Goal: Information Seeking & Learning: Learn about a topic

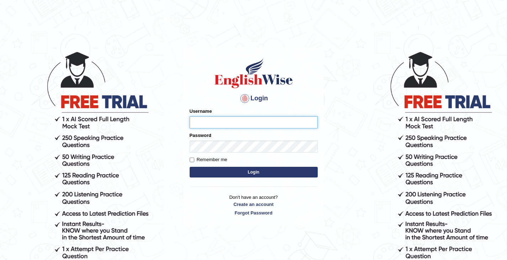
click at [224, 124] on input "Username" at bounding box center [253, 122] width 128 height 12
type input "0411980057"
click at [224, 168] on button "Login" at bounding box center [253, 172] width 128 height 11
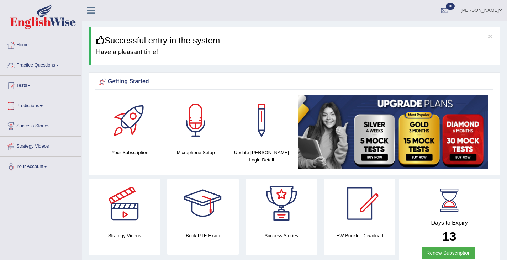
click at [42, 62] on link "Practice Questions" at bounding box center [40, 64] width 81 height 18
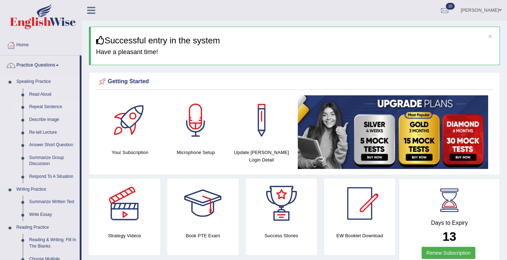
click at [43, 103] on link "Repeat Sentence" at bounding box center [53, 107] width 54 height 13
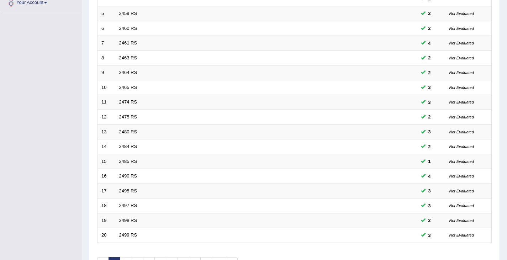
scroll to position [211, 0]
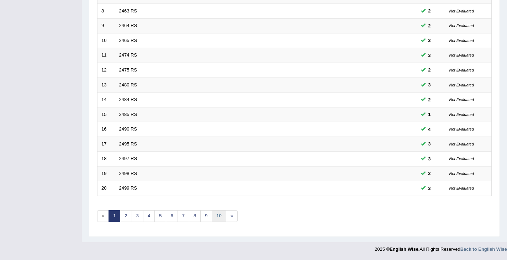
click at [220, 216] on link "10" at bounding box center [219, 216] width 14 height 12
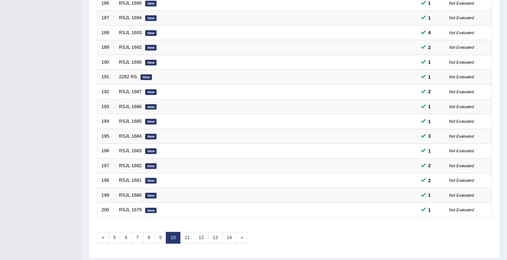
scroll to position [211, 0]
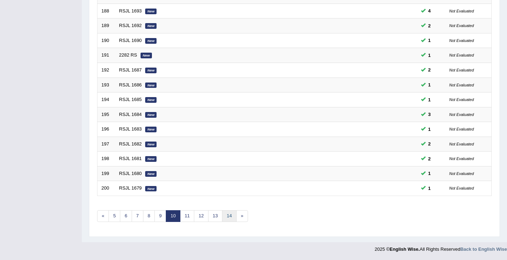
click at [229, 220] on link "14" at bounding box center [229, 216] width 14 height 12
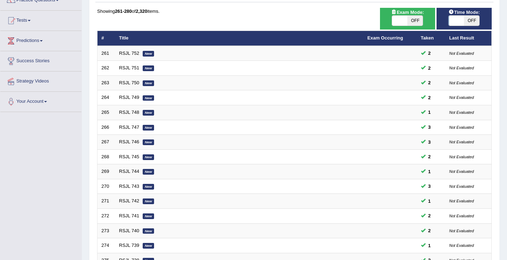
scroll to position [211, 0]
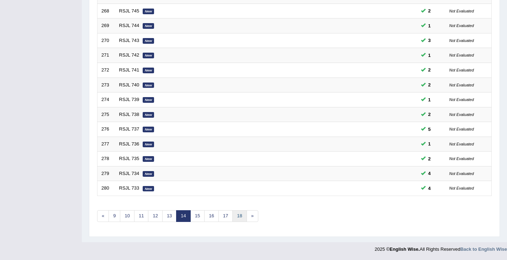
click at [239, 218] on link "18" at bounding box center [239, 216] width 14 height 12
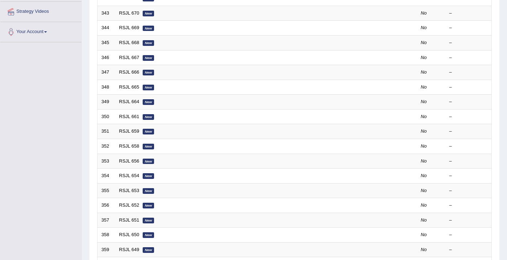
scroll to position [211, 0]
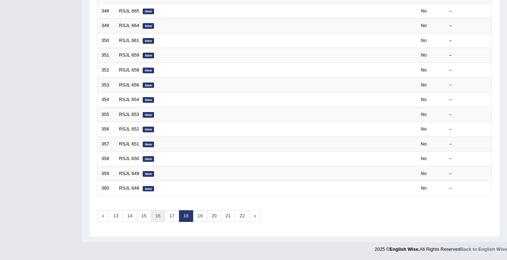
click at [160, 219] on link "16" at bounding box center [158, 216] width 14 height 12
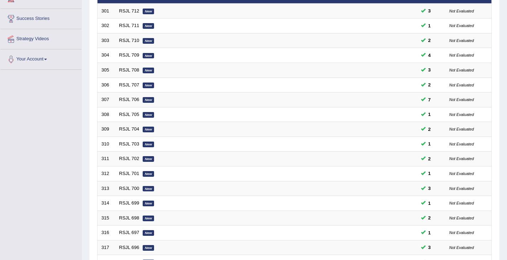
scroll to position [211, 0]
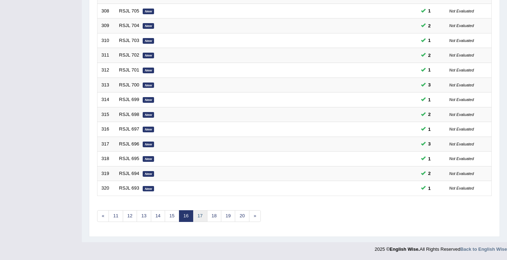
click at [199, 217] on link "17" at bounding box center [200, 216] width 14 height 12
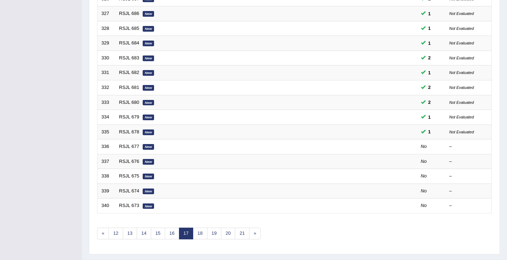
scroll to position [211, 0]
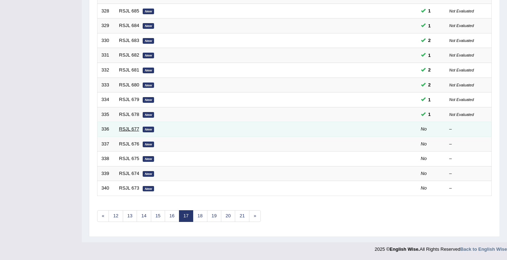
click at [128, 131] on link "RSJL 677" at bounding box center [129, 128] width 20 height 5
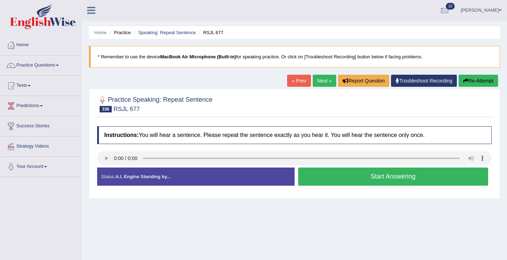
click at [318, 178] on button "Start Answering" at bounding box center [393, 176] width 190 height 18
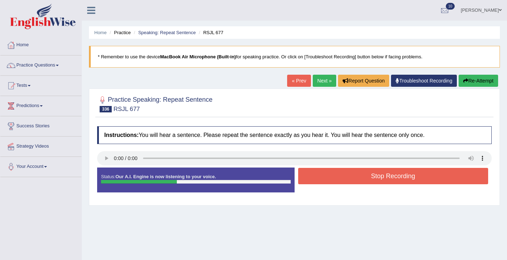
click at [364, 172] on button "Stop Recording" at bounding box center [393, 176] width 190 height 16
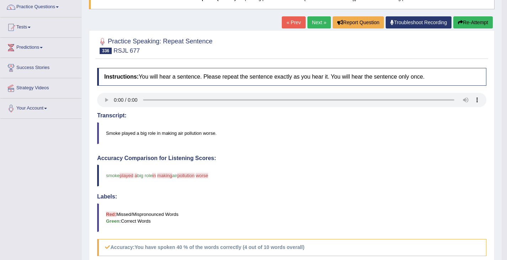
scroll to position [44, 0]
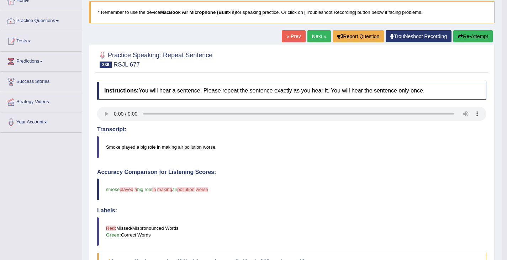
click at [469, 32] on button "Re-Attempt" at bounding box center [472, 36] width 39 height 12
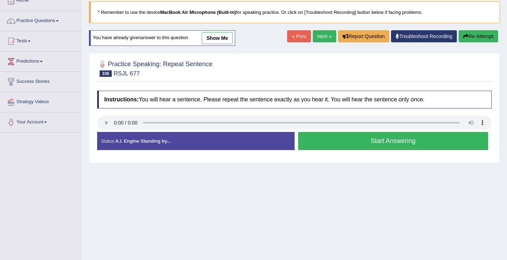
click at [342, 140] on button "Start Answering" at bounding box center [393, 141] width 190 height 18
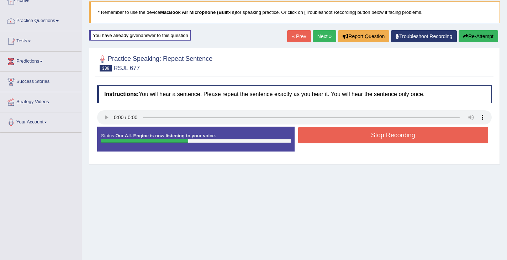
click at [353, 140] on button "Stop Recording" at bounding box center [393, 135] width 190 height 16
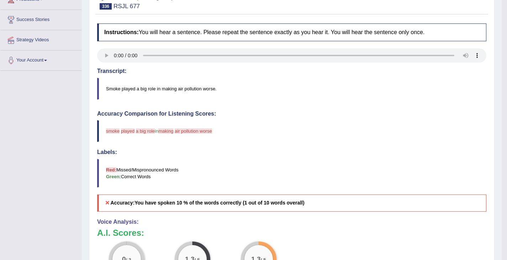
scroll to position [64, 0]
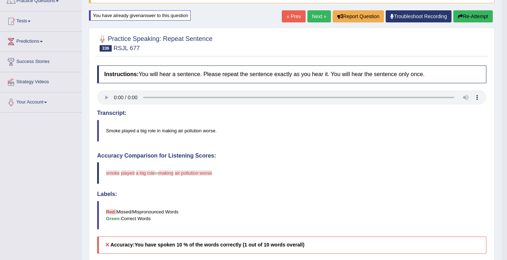
click at [463, 11] on button "Re-Attempt" at bounding box center [472, 16] width 39 height 12
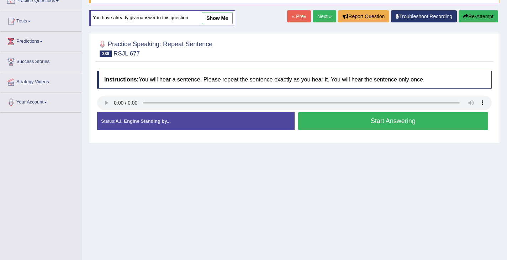
click at [342, 127] on button "Start Answering" at bounding box center [393, 121] width 190 height 18
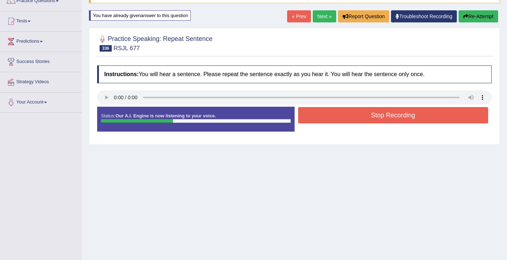
click at [343, 113] on button "Stop Recording" at bounding box center [393, 115] width 190 height 16
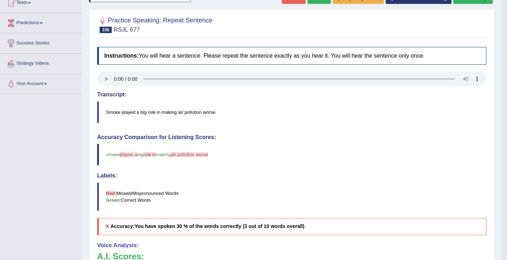
scroll to position [79, 0]
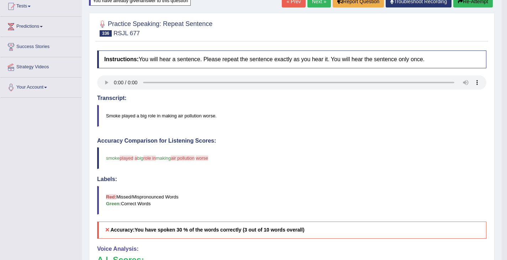
click at [318, 5] on link "Next »" at bounding box center [318, 1] width 23 height 12
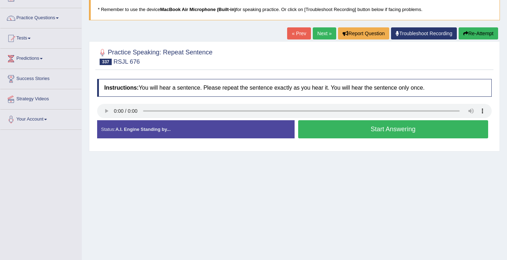
scroll to position [52, 0]
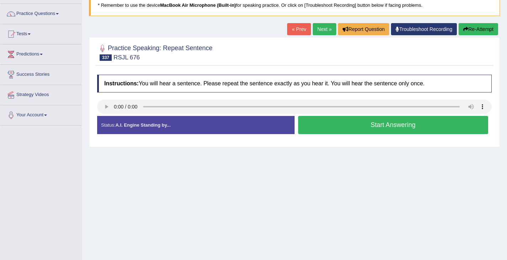
click at [330, 130] on button "Start Answering" at bounding box center [393, 125] width 190 height 18
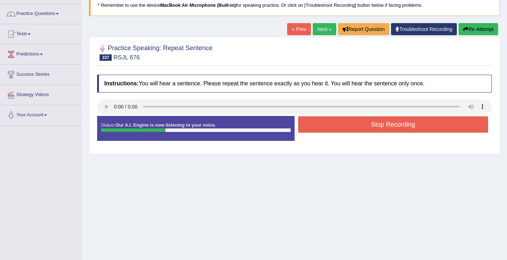
click at [330, 127] on button "Stop Recording" at bounding box center [393, 124] width 190 height 16
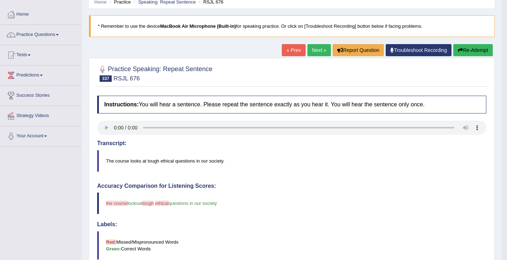
scroll to position [0, 0]
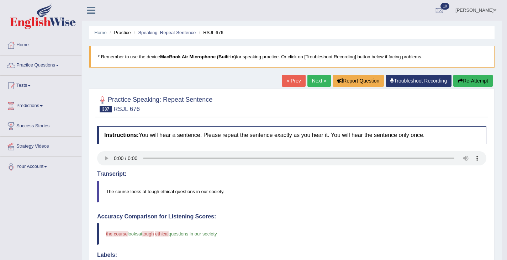
click at [457, 79] on icon "button" at bounding box center [459, 80] width 5 height 5
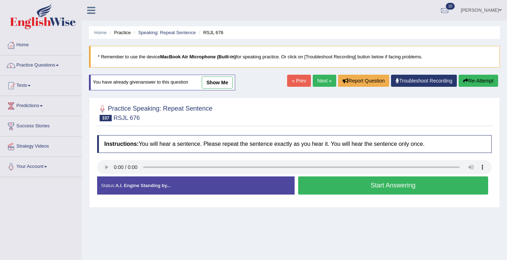
click at [367, 186] on button "Start Answering" at bounding box center [393, 185] width 190 height 18
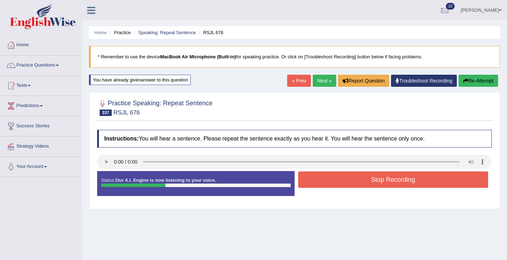
click at [367, 186] on button "Stop Recording" at bounding box center [393, 179] width 190 height 16
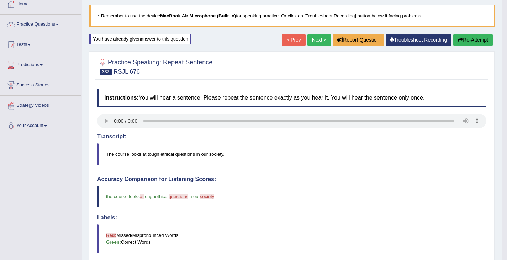
scroll to position [36, 0]
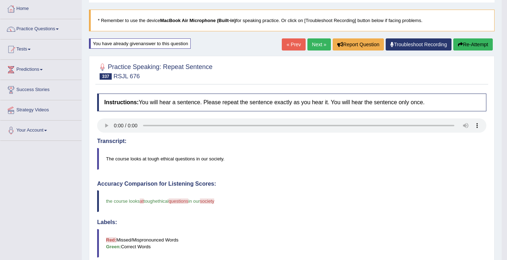
click at [315, 50] on div "« Prev Next » Report Question Troubleshoot Recording Re-Attempt" at bounding box center [388, 45] width 213 height 14
click at [315, 48] on link "Next »" at bounding box center [318, 44] width 23 height 12
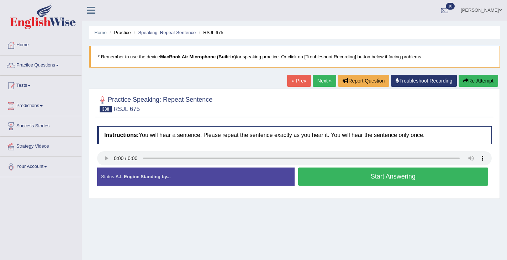
click at [315, 170] on button "Start Answering" at bounding box center [393, 176] width 190 height 18
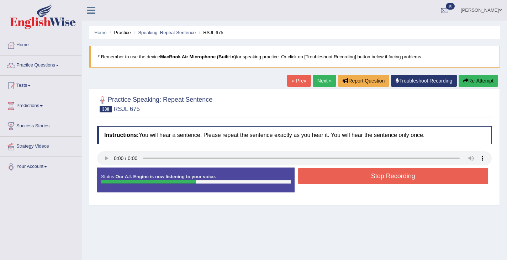
click at [320, 174] on button "Stop Recording" at bounding box center [393, 176] width 190 height 16
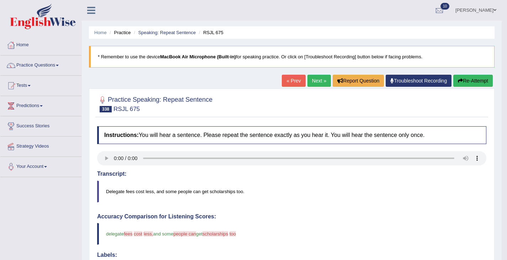
click at [455, 82] on button "Re-Attempt" at bounding box center [472, 81] width 39 height 12
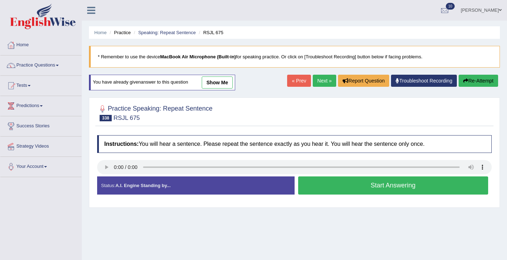
click at [360, 186] on button "Start Answering" at bounding box center [393, 185] width 190 height 18
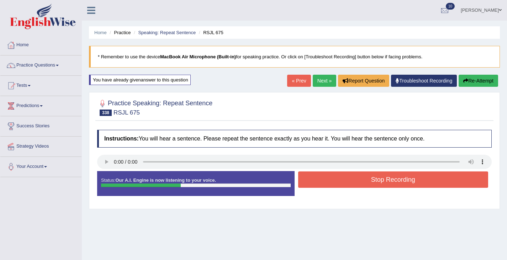
click at [360, 186] on button "Stop Recording" at bounding box center [393, 179] width 190 height 16
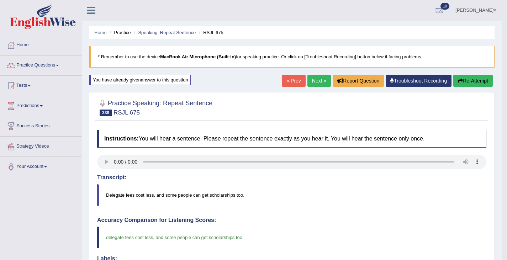
click at [309, 77] on link "Next »" at bounding box center [318, 81] width 23 height 12
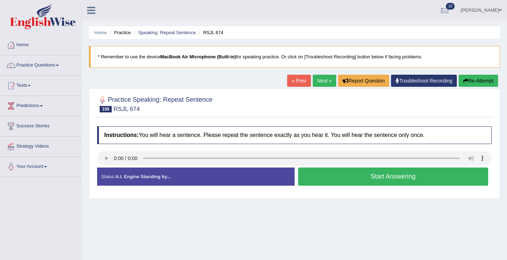
click at [338, 175] on button "Start Answering" at bounding box center [393, 176] width 190 height 18
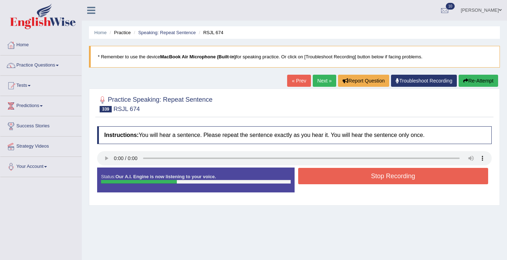
click at [338, 175] on button "Stop Recording" at bounding box center [393, 176] width 190 height 16
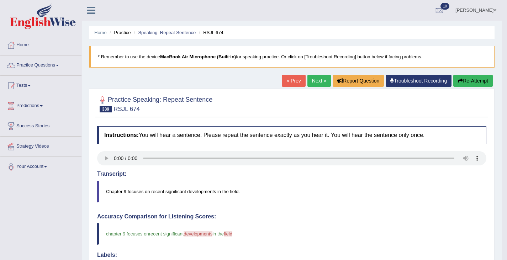
click at [475, 79] on button "Re-Attempt" at bounding box center [472, 81] width 39 height 12
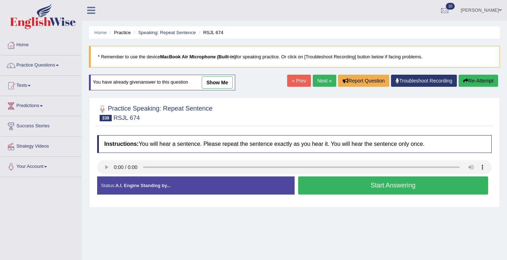
click at [355, 187] on button "Start Answering" at bounding box center [393, 185] width 190 height 18
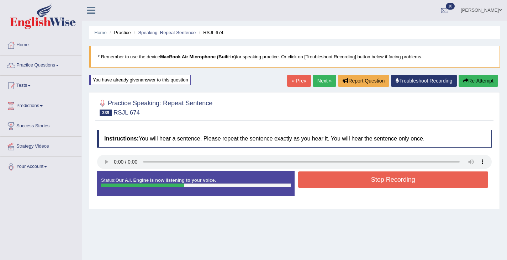
click at [353, 185] on button "Stop Recording" at bounding box center [393, 179] width 190 height 16
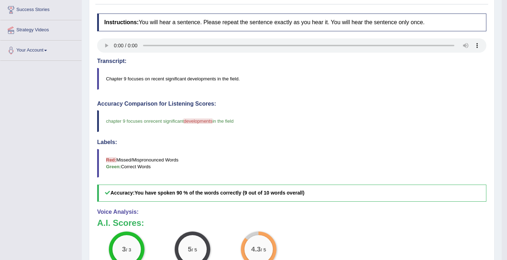
scroll to position [195, 0]
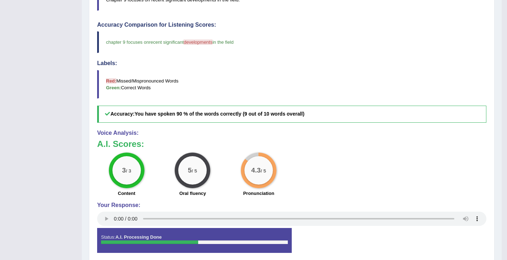
click at [196, 42] on span "developments" at bounding box center [197, 41] width 29 height 5
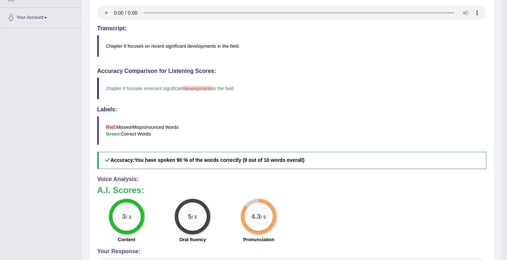
click at [197, 44] on blockquote "Chapter 9 focuses on recent significant developments in the field." at bounding box center [291, 46] width 389 height 22
click at [194, 48] on blockquote "Chapter 9 focuses on recent significant developments in the field." at bounding box center [291, 46] width 389 height 22
click at [194, 47] on blockquote "Chapter 9 focuses on recent significant developments in the field." at bounding box center [291, 46] width 389 height 22
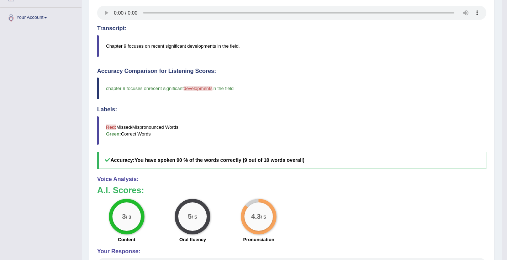
click at [194, 47] on blockquote "Chapter 9 focuses on recent significant developments in the field." at bounding box center [291, 46] width 389 height 22
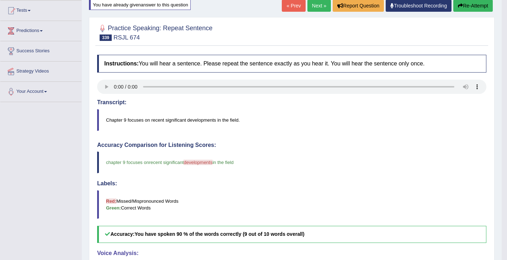
scroll to position [0, 0]
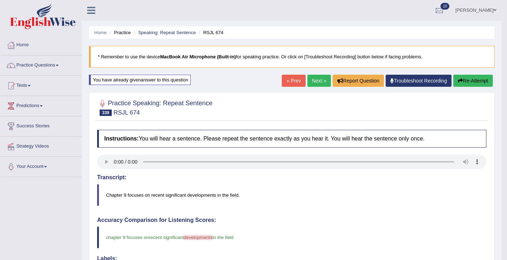
click at [318, 80] on link "Next »" at bounding box center [318, 81] width 23 height 12
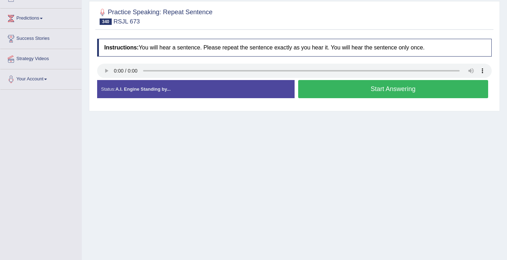
scroll to position [113, 0]
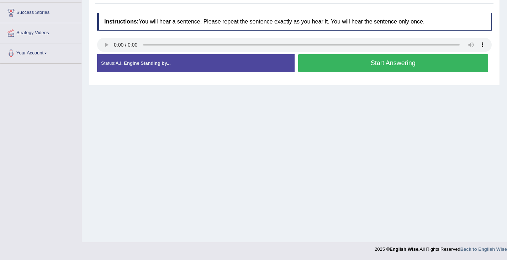
click at [333, 65] on button "Start Answering" at bounding box center [393, 63] width 190 height 18
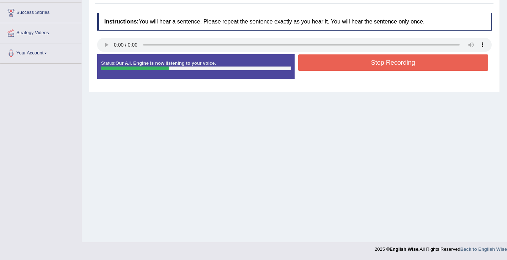
click at [333, 65] on button "Stop Recording" at bounding box center [393, 62] width 190 height 16
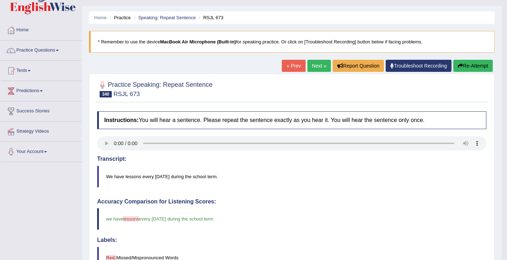
scroll to position [10, 0]
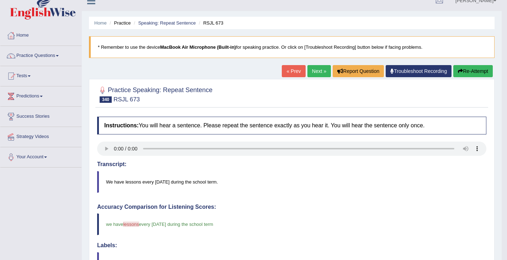
click at [468, 66] on button "Re-Attempt" at bounding box center [472, 71] width 39 height 12
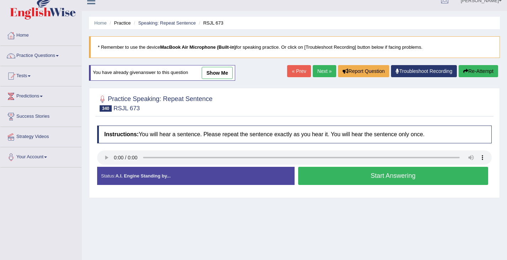
click at [329, 174] on button "Start Answering" at bounding box center [393, 176] width 190 height 18
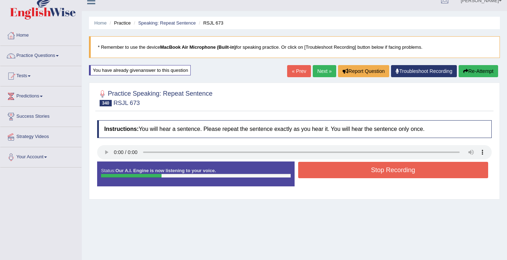
click at [329, 174] on button "Stop Recording" at bounding box center [393, 170] width 190 height 16
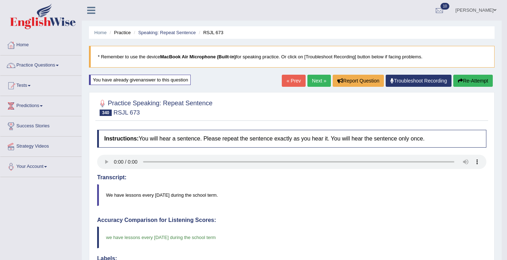
click at [315, 83] on link "Next »" at bounding box center [318, 81] width 23 height 12
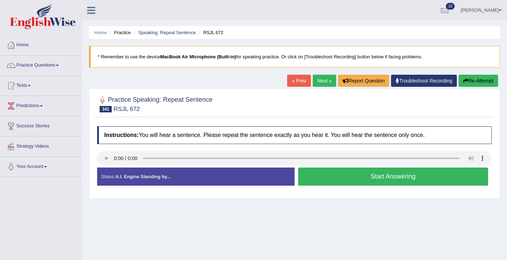
click at [325, 173] on button "Start Answering" at bounding box center [393, 176] width 190 height 18
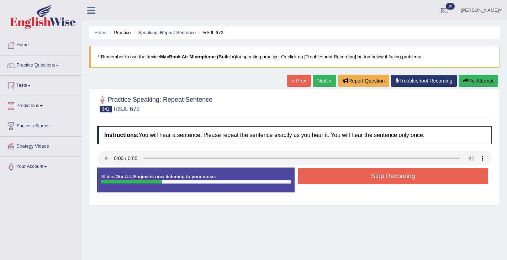
click at [325, 173] on button "Stop Recording" at bounding box center [393, 176] width 190 height 16
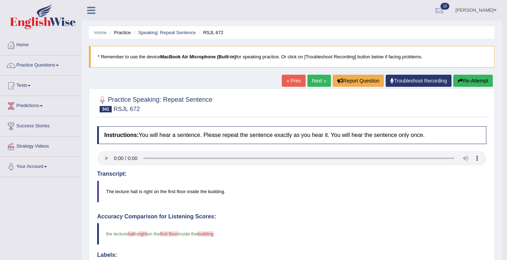
click at [314, 79] on link "Next »" at bounding box center [318, 81] width 23 height 12
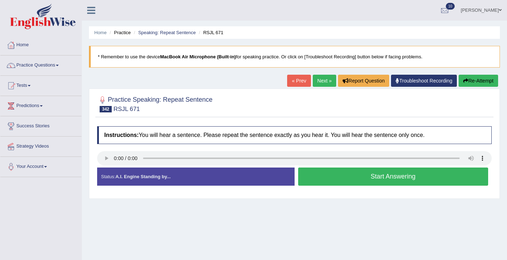
click at [353, 179] on button "Start Answering" at bounding box center [393, 176] width 190 height 18
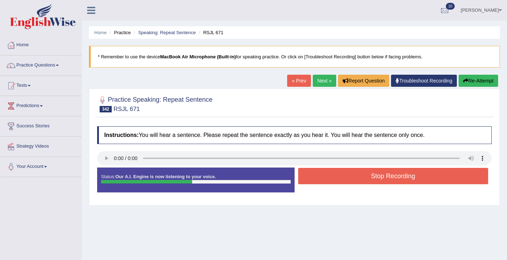
click at [340, 182] on button "Stop Recording" at bounding box center [393, 176] width 190 height 16
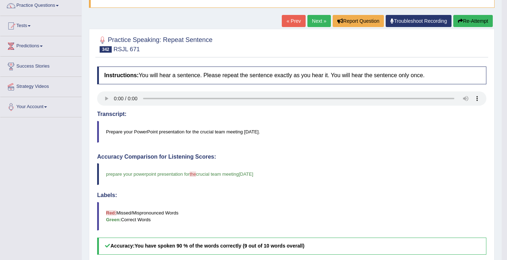
scroll to position [59, 0]
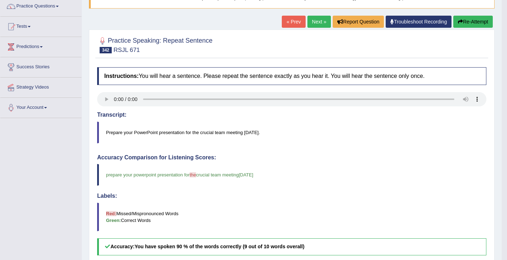
click at [455, 21] on button "Re-Attempt" at bounding box center [472, 22] width 39 height 12
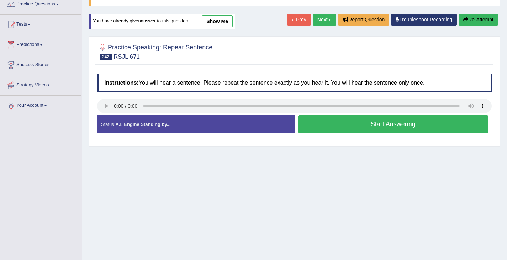
click at [324, 134] on div "Start Answering" at bounding box center [392, 125] width 197 height 20
click at [324, 129] on button "Start Answering" at bounding box center [393, 124] width 190 height 18
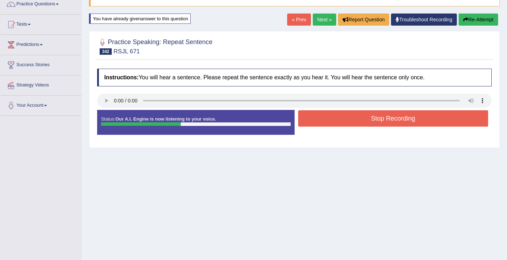
click at [327, 127] on div "Stop Recording" at bounding box center [392, 119] width 197 height 18
click at [326, 121] on button "Stop Recording" at bounding box center [393, 118] width 190 height 16
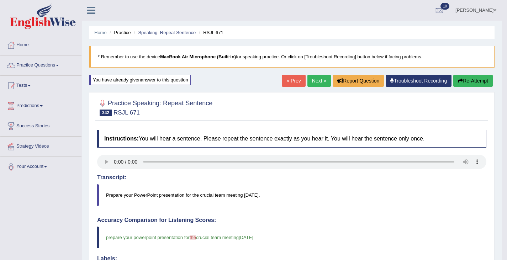
click at [287, 83] on link "« Prev" at bounding box center [293, 81] width 23 height 12
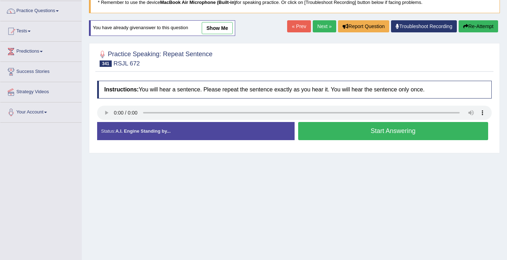
scroll to position [81, 0]
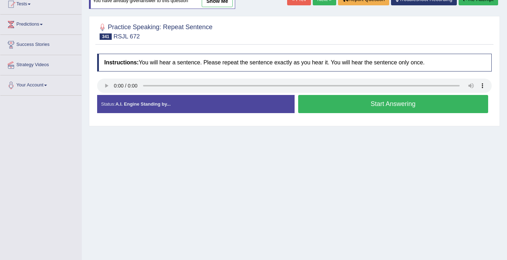
click at [332, 102] on button "Start Answering" at bounding box center [393, 104] width 190 height 18
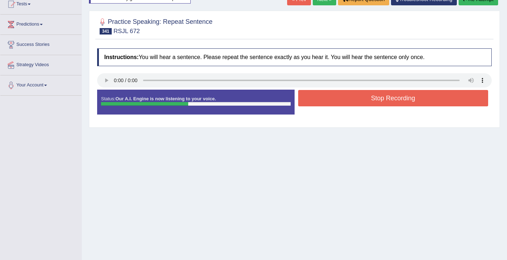
click at [327, 98] on button "Stop Recording" at bounding box center [393, 98] width 190 height 16
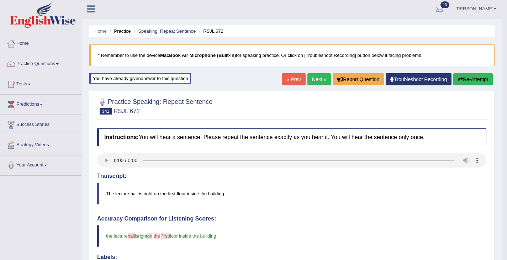
scroll to position [0, 0]
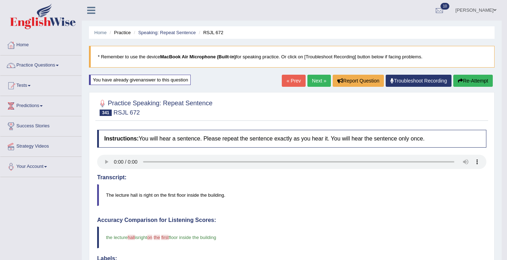
click at [462, 86] on button "Re-Attempt" at bounding box center [472, 81] width 39 height 12
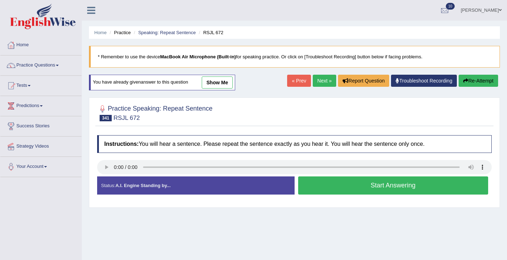
click at [325, 187] on button "Start Answering" at bounding box center [393, 185] width 190 height 18
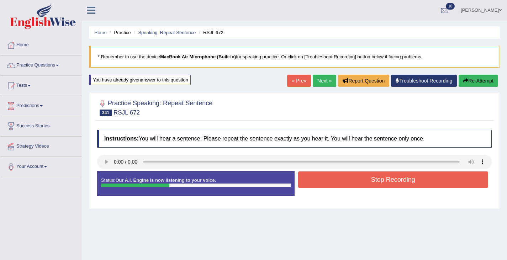
click at [325, 187] on button "Stop Recording" at bounding box center [393, 179] width 190 height 16
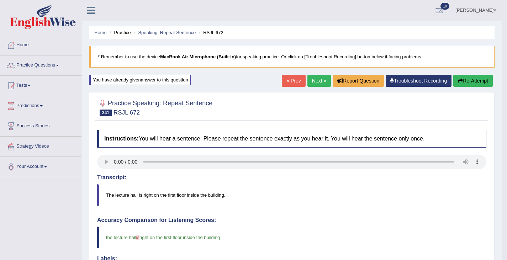
click at [312, 84] on link "Next »" at bounding box center [318, 81] width 23 height 12
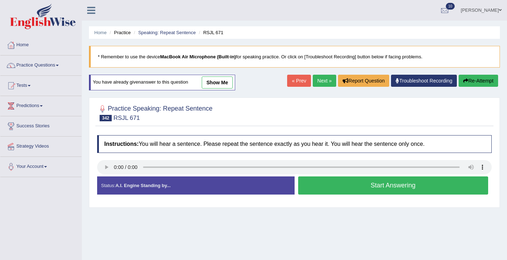
click at [314, 81] on link "Next »" at bounding box center [323, 81] width 23 height 12
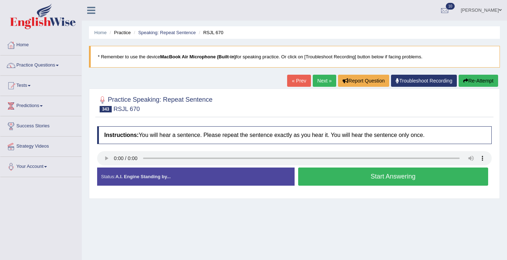
click at [327, 183] on button "Start Answering" at bounding box center [393, 176] width 190 height 18
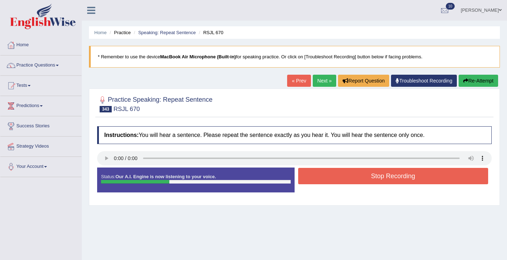
click at [327, 170] on button "Stop Recording" at bounding box center [393, 176] width 190 height 16
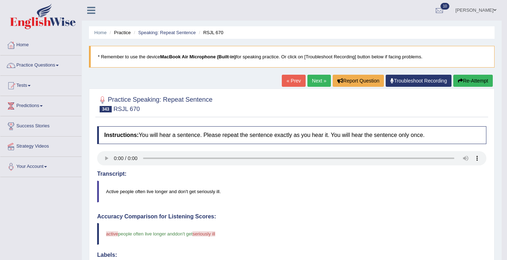
click at [470, 79] on button "Re-Attempt" at bounding box center [472, 81] width 39 height 12
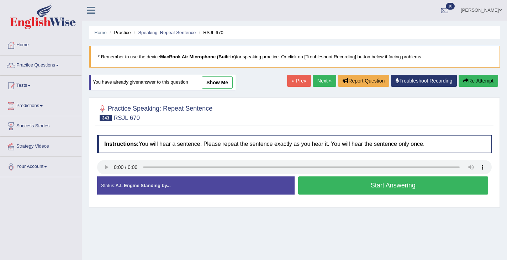
click at [348, 190] on button "Start Answering" at bounding box center [393, 185] width 190 height 18
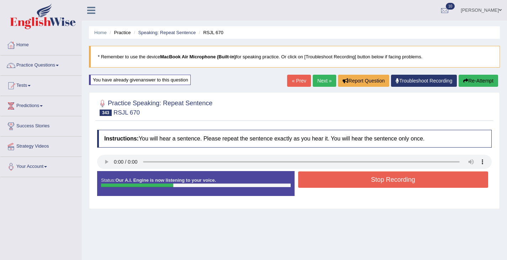
click at [347, 181] on button "Stop Recording" at bounding box center [393, 179] width 190 height 16
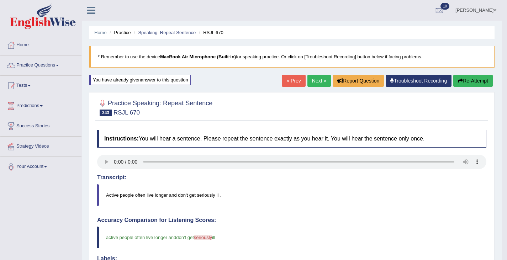
click at [313, 80] on link "Next »" at bounding box center [318, 81] width 23 height 12
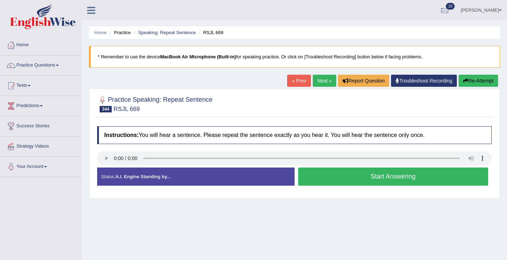
click at [330, 181] on button "Start Answering" at bounding box center [393, 176] width 190 height 18
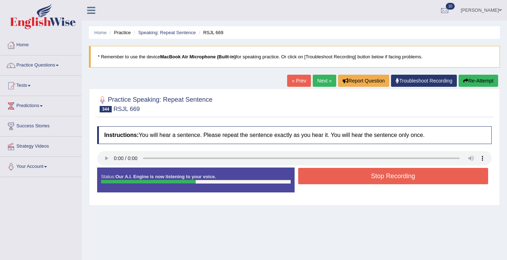
click at [326, 183] on button "Stop Recording" at bounding box center [393, 176] width 190 height 16
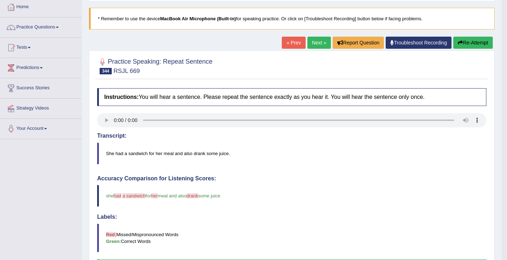
scroll to position [40, 0]
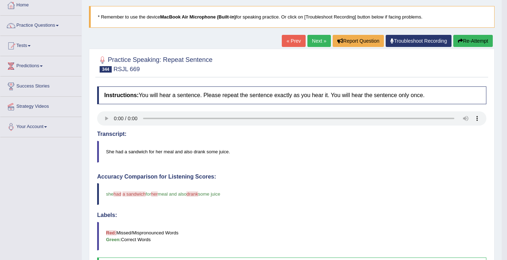
click at [475, 40] on button "Re-Attempt" at bounding box center [472, 41] width 39 height 12
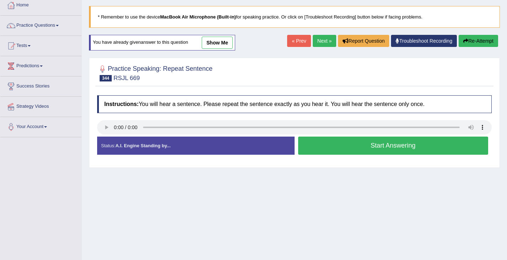
click at [334, 149] on button "Start Answering" at bounding box center [393, 146] width 190 height 18
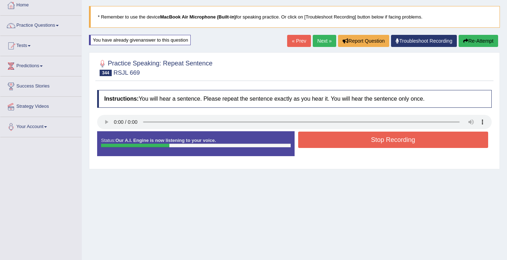
click at [333, 144] on button "Stop Recording" at bounding box center [393, 140] width 190 height 16
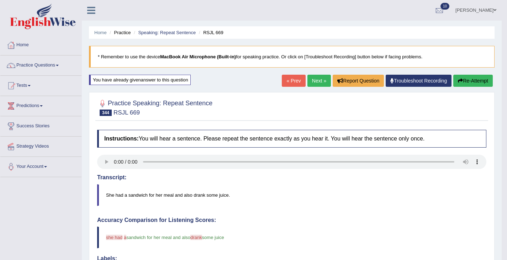
click at [317, 82] on link "Next »" at bounding box center [318, 81] width 23 height 12
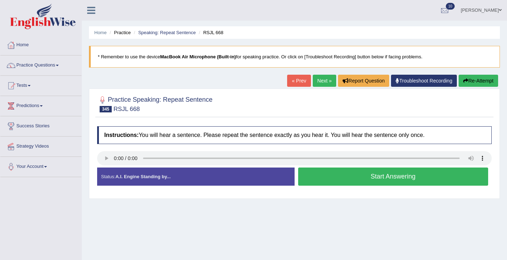
click at [341, 176] on button "Start Answering" at bounding box center [393, 176] width 190 height 18
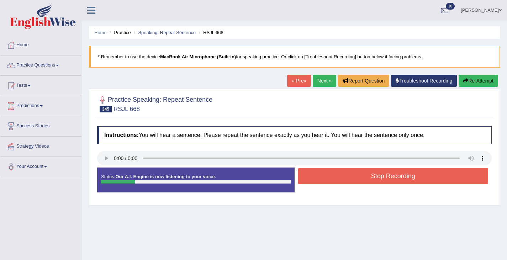
click at [341, 177] on button "Stop Recording" at bounding box center [393, 176] width 190 height 16
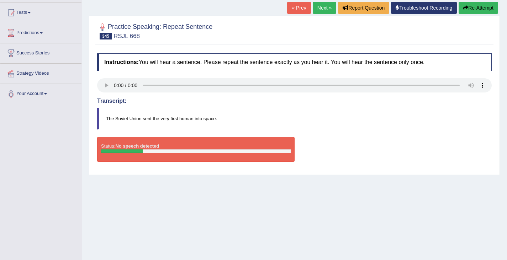
scroll to position [71, 0]
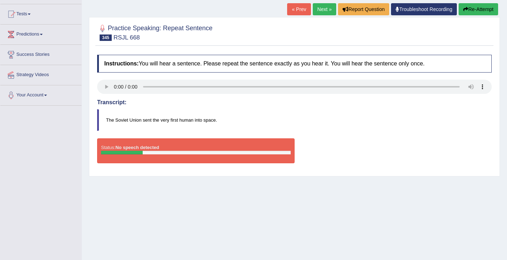
click at [477, 7] on button "Re-Attempt" at bounding box center [477, 9] width 39 height 12
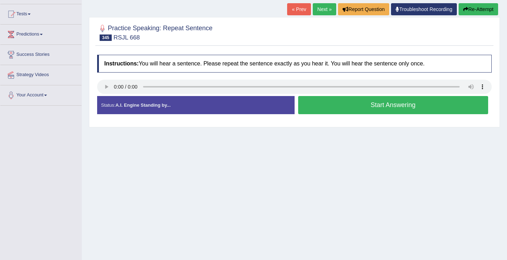
click at [343, 104] on button "Start Answering" at bounding box center [393, 105] width 190 height 18
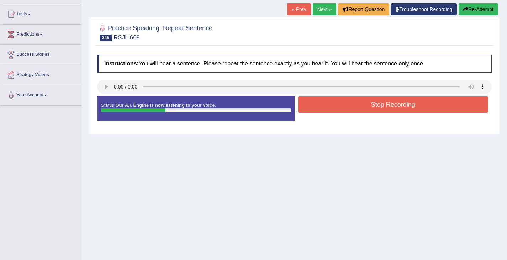
click at [343, 104] on button "Stop Recording" at bounding box center [393, 104] width 190 height 16
